Goal: Information Seeking & Learning: Find specific fact

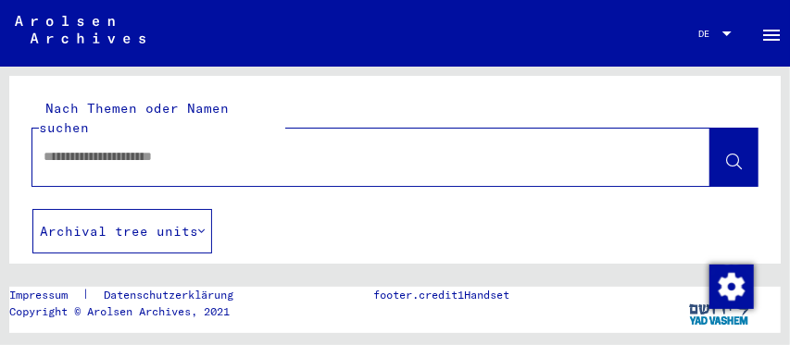
click at [210, 147] on input "text" at bounding box center [355, 156] width 622 height 19
type input "**********"
click at [721, 130] on button at bounding box center [733, 157] width 47 height 57
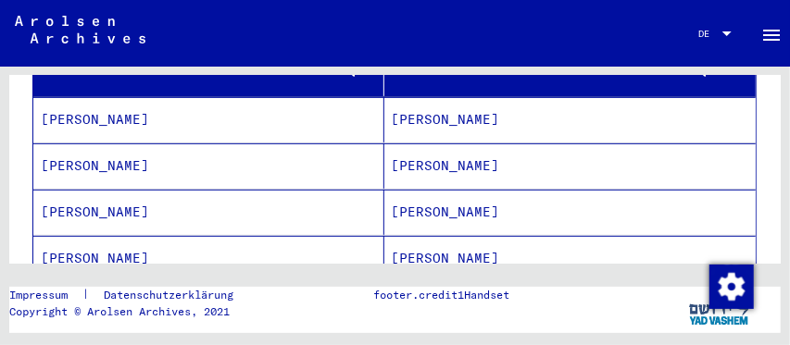
scroll to position [300, 0]
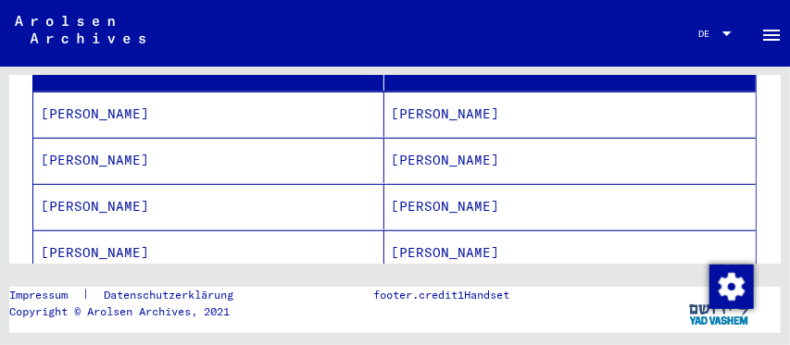
click at [411, 184] on mat-cell "[PERSON_NAME]" at bounding box center [570, 206] width 372 height 45
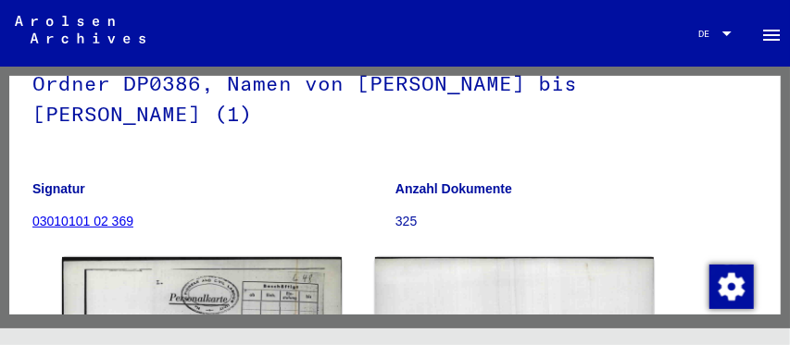
scroll to position [153, 0]
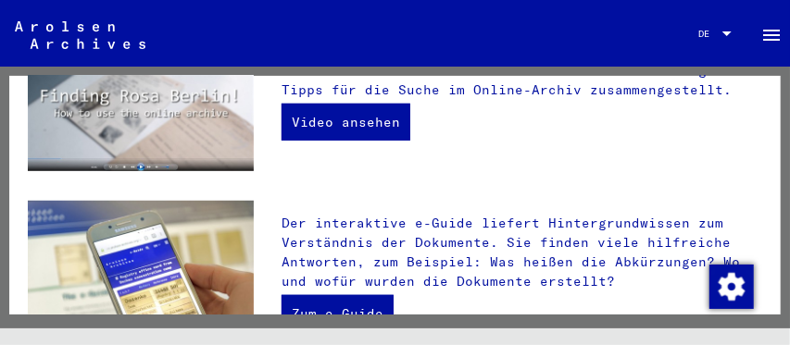
scroll to position [396, 0]
